Goal: Use online tool/utility: Utilize a website feature to perform a specific function

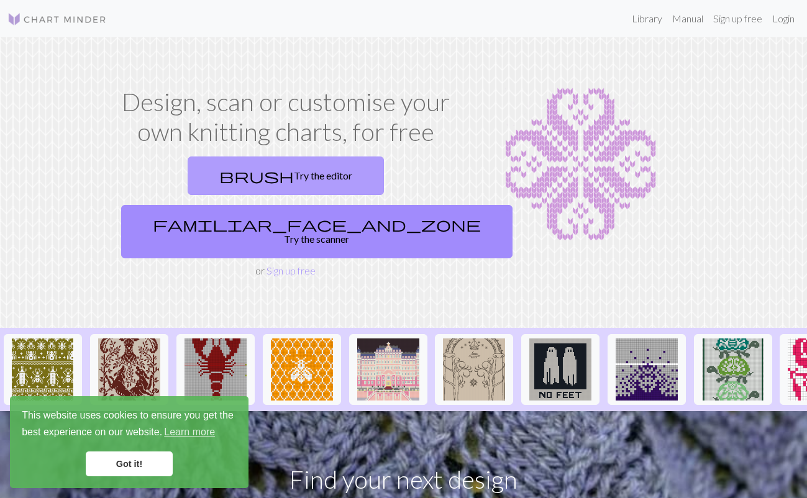
click at [234, 179] on link "brush Try the editor" at bounding box center [286, 176] width 196 height 39
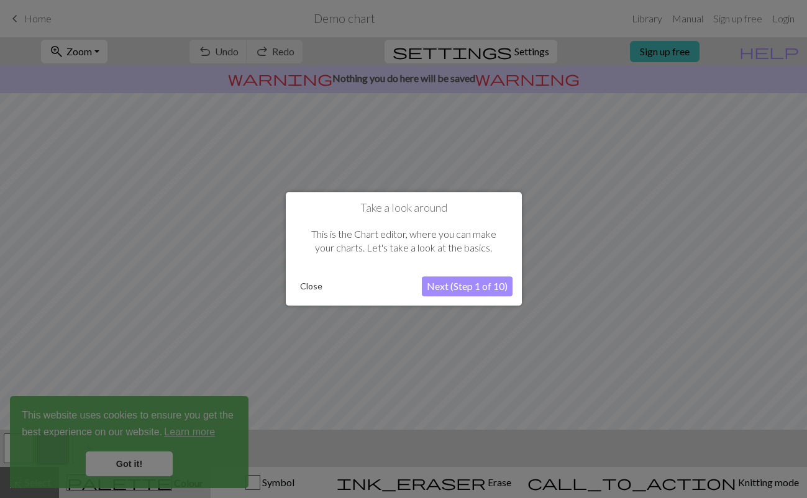
click at [441, 296] on button "Next (Step 1 of 10)" at bounding box center [467, 287] width 91 height 20
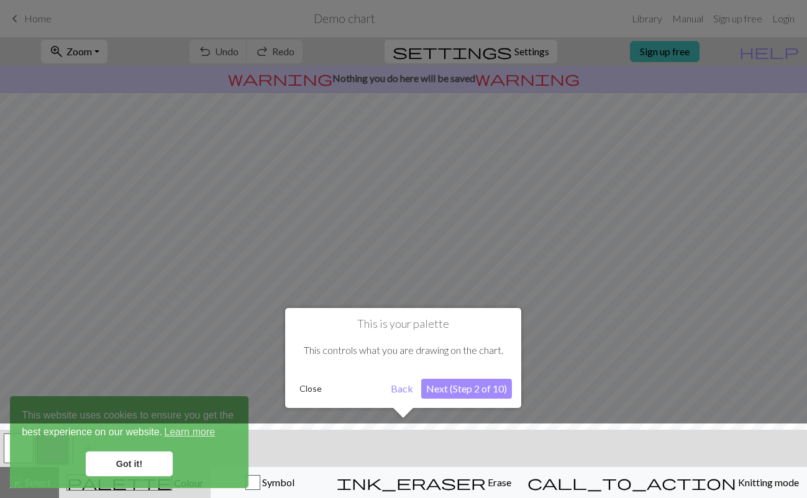
click at [475, 393] on button "Next (Step 2 of 10)" at bounding box center [466, 389] width 91 height 20
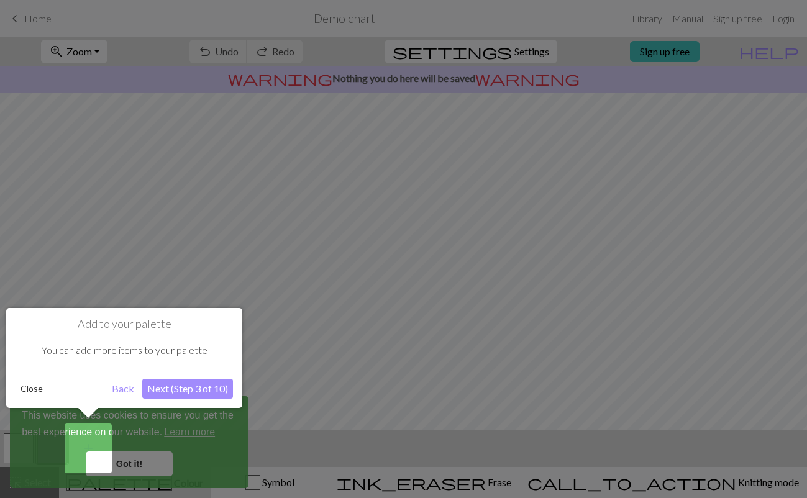
click at [205, 385] on button "Next (Step 3 of 10)" at bounding box center [187, 389] width 91 height 20
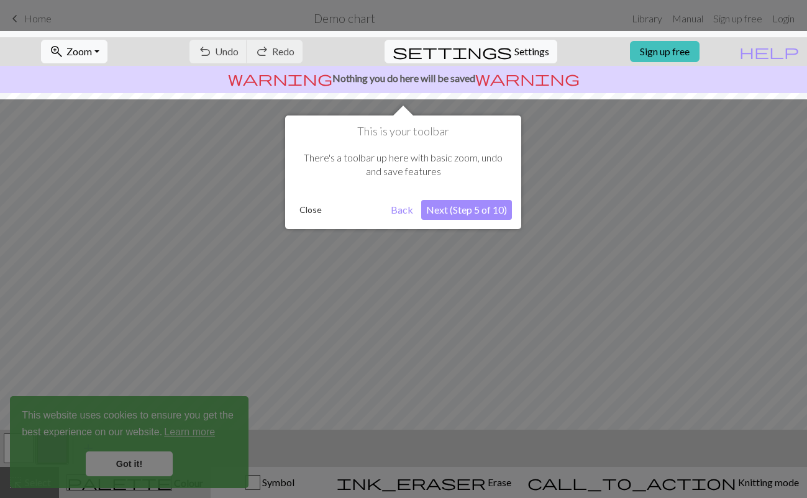
click at [496, 202] on button "Next (Step 5 of 10)" at bounding box center [466, 210] width 91 height 20
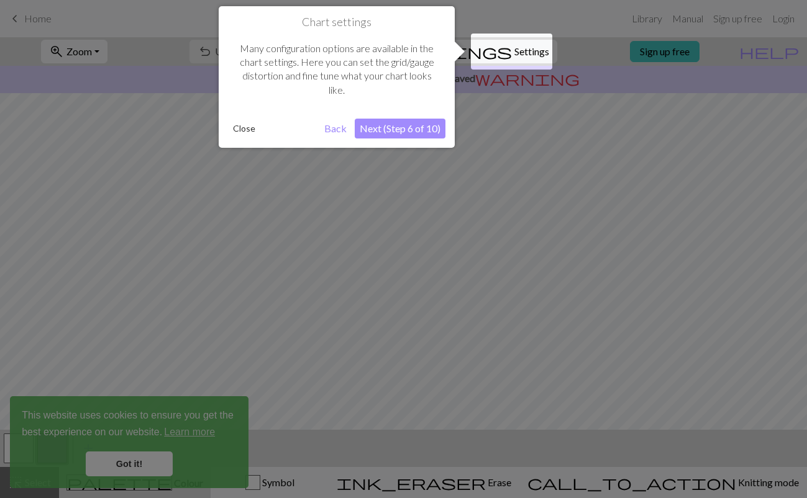
click at [426, 126] on button "Next (Step 6 of 10)" at bounding box center [400, 129] width 91 height 20
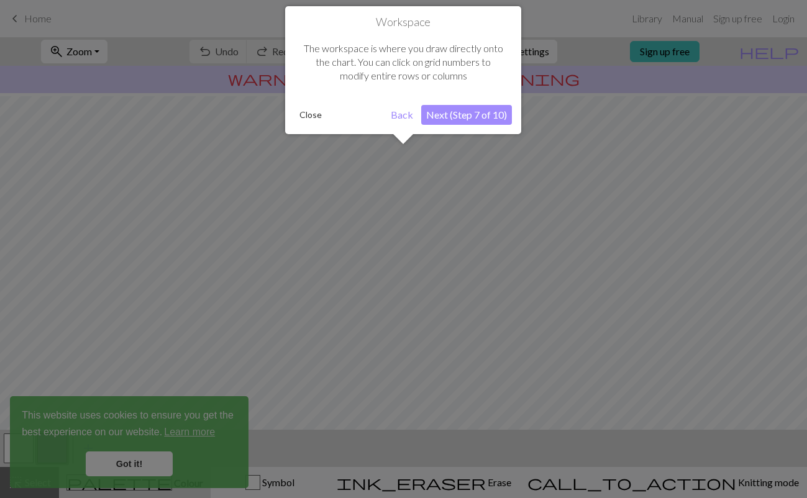
scroll to position [75, 0]
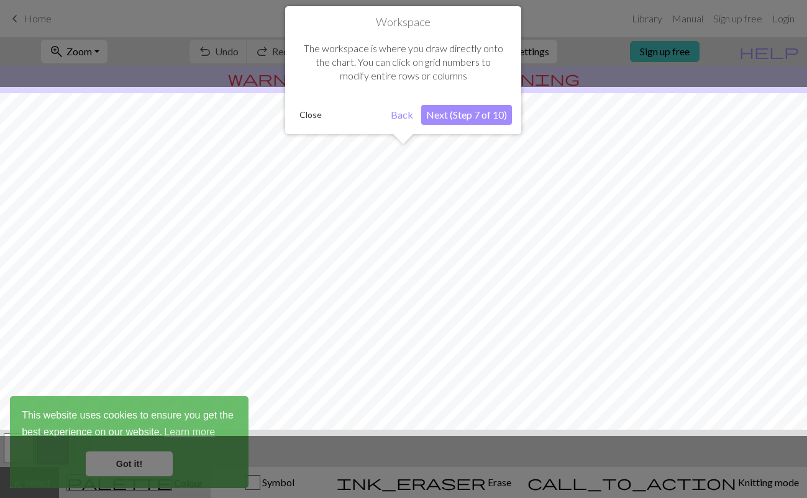
click at [447, 111] on button "Next (Step 7 of 10)" at bounding box center [466, 115] width 91 height 20
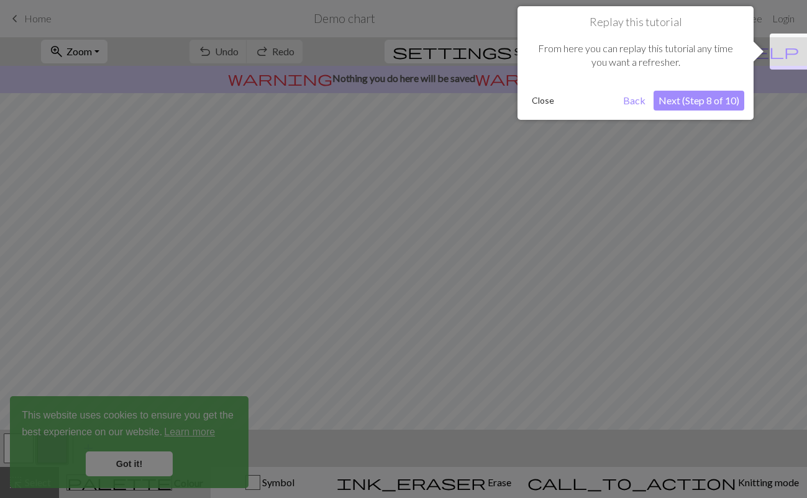
click at [666, 104] on button "Next (Step 8 of 10)" at bounding box center [699, 101] width 91 height 20
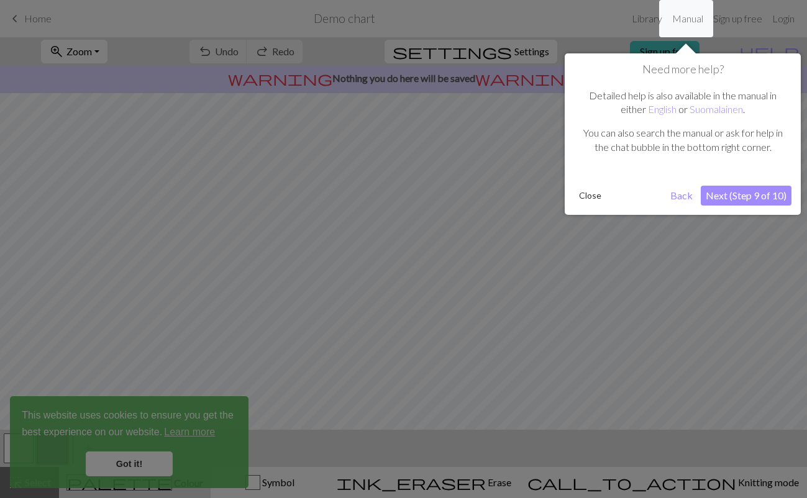
click at [725, 195] on button "Next (Step 9 of 10)" at bounding box center [746, 196] width 91 height 20
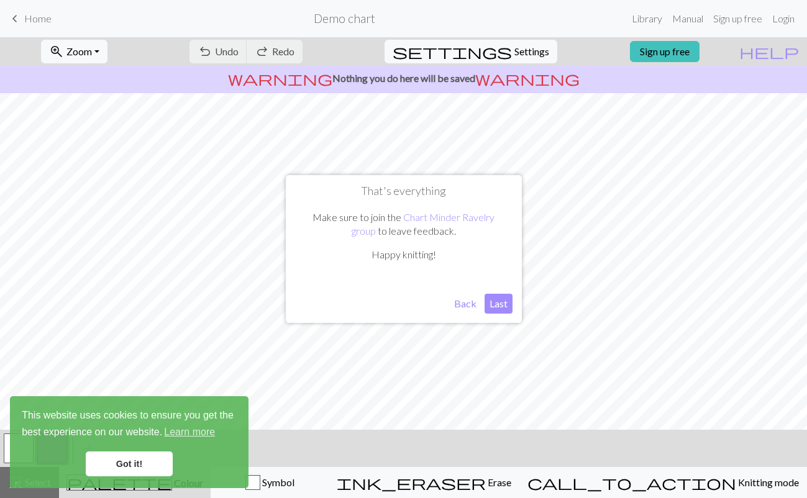
click at [497, 306] on button "Last" at bounding box center [499, 304] width 28 height 20
click at [138, 456] on link "Got it!" at bounding box center [129, 464] width 87 height 25
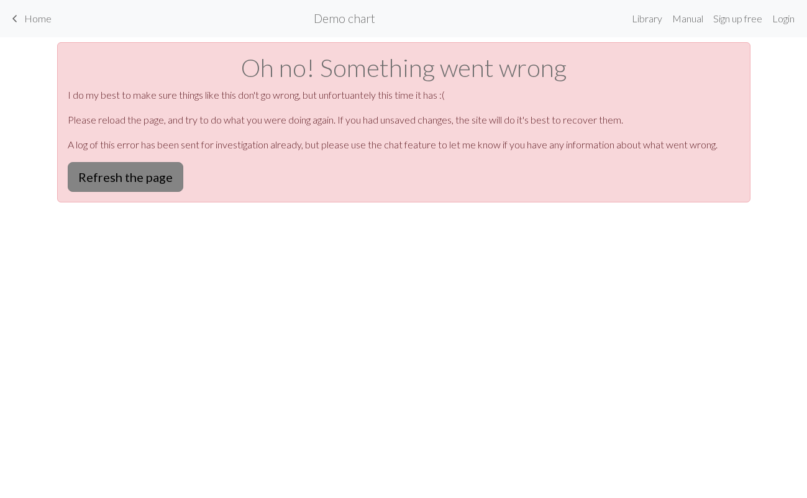
click at [152, 179] on button "Refresh the page" at bounding box center [126, 177] width 116 height 30
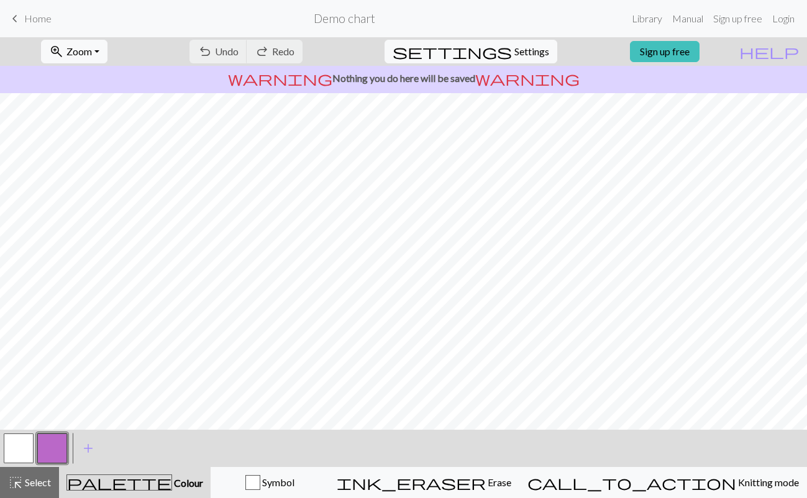
scroll to position [1, 0]
